Goal: Task Accomplishment & Management: Use online tool/utility

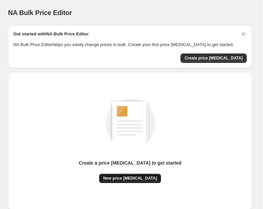
click at [111, 181] on button "New price [MEDICAL_DATA]" at bounding box center [130, 178] width 62 height 9
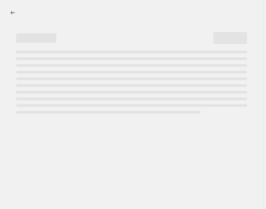
select select "percentage"
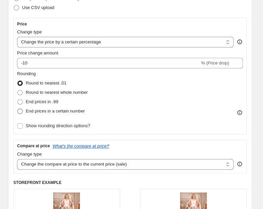
scroll to position [141, 0]
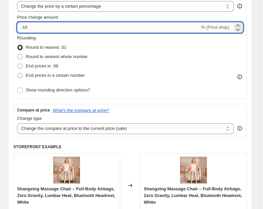
click at [84, 31] on input "-10" at bounding box center [108, 27] width 183 height 11
click at [43, 29] on input "-10" at bounding box center [108, 27] width 183 height 11
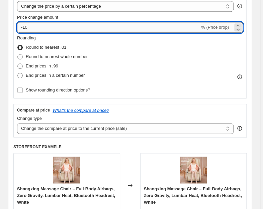
click at [43, 29] on input "-10" at bounding box center [108, 27] width 183 height 11
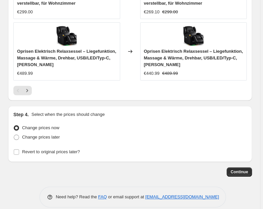
scroll to position [722, 0]
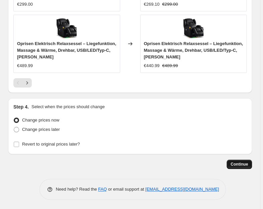
type input "-25"
click at [241, 160] on button "Continue" at bounding box center [238, 164] width 25 height 9
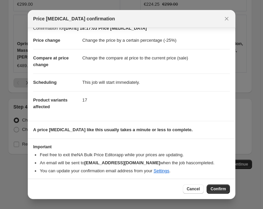
scroll to position [11, 0]
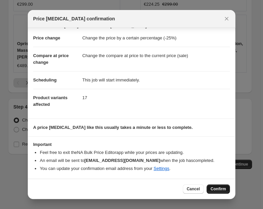
click at [216, 192] on span "Confirm" at bounding box center [217, 189] width 15 height 5
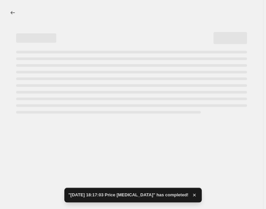
select select "percentage"
